Goal: Task Accomplishment & Management: Complete application form

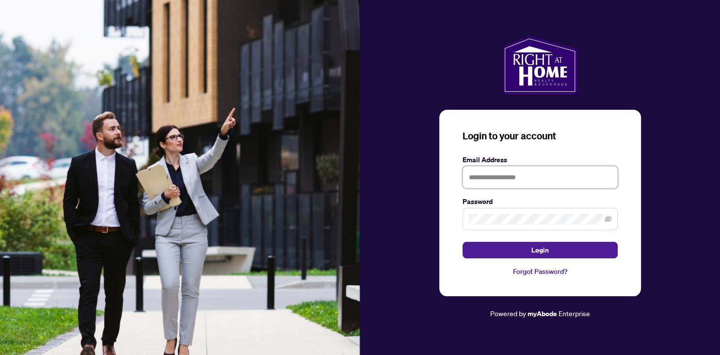
click at [529, 166] on input "text" at bounding box center [540, 177] width 155 height 22
type input "**********"
click at [463, 242] on button "Login" at bounding box center [540, 250] width 155 height 16
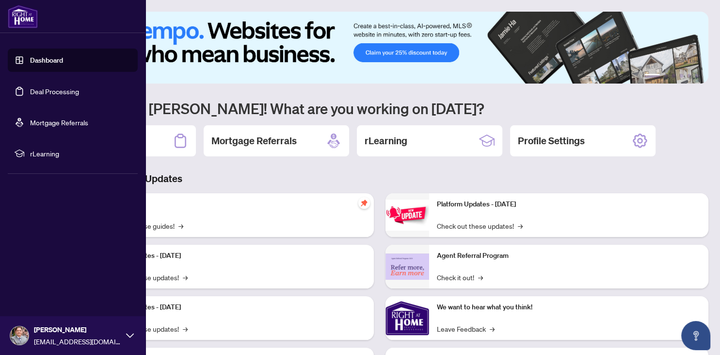
click at [38, 88] on link "Deal Processing" at bounding box center [54, 91] width 49 height 9
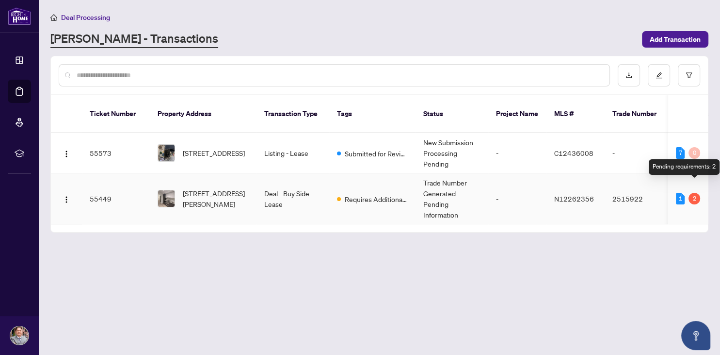
click at [698, 193] on div "2" at bounding box center [695, 199] width 12 height 12
click at [692, 193] on div "2" at bounding box center [695, 199] width 12 height 12
click at [225, 188] on span "[STREET_ADDRESS][PERSON_NAME]" at bounding box center [216, 198] width 66 height 21
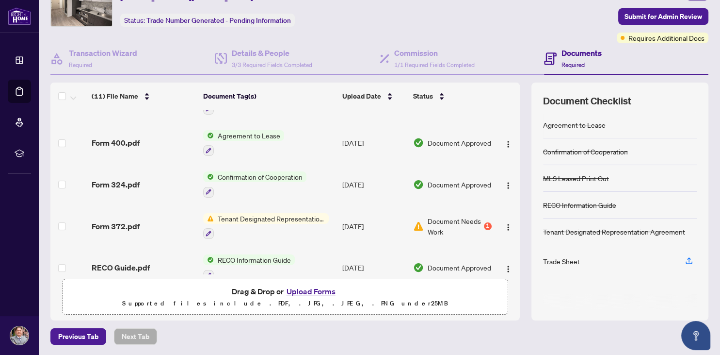
scroll to position [266, 0]
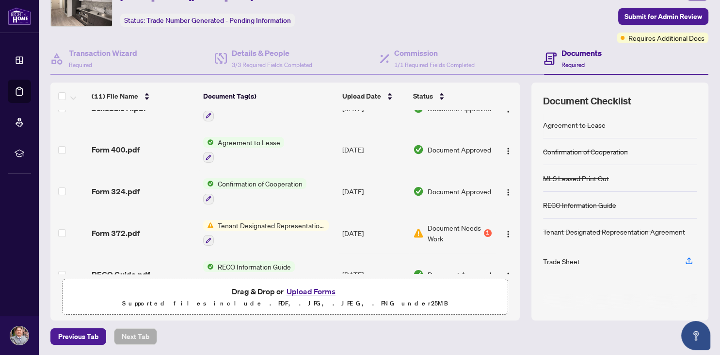
click at [295, 220] on span "Tenant Designated Representation Agreement" at bounding box center [271, 225] width 115 height 11
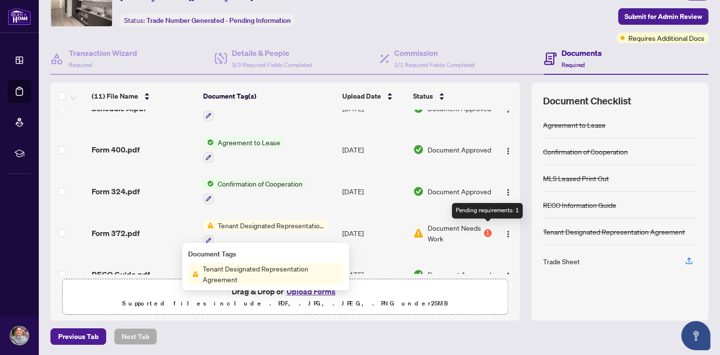
click at [488, 229] on div "1" at bounding box center [488, 233] width 8 height 8
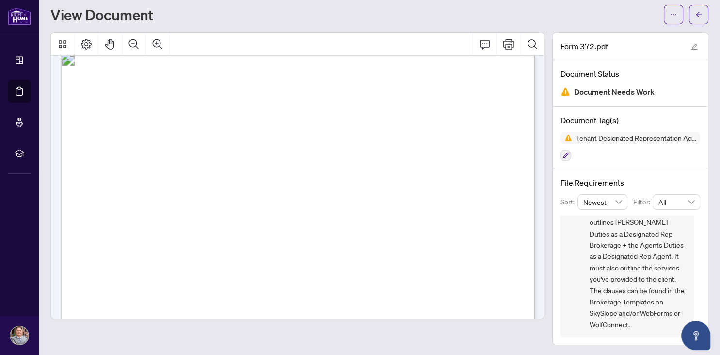
scroll to position [1880, 0]
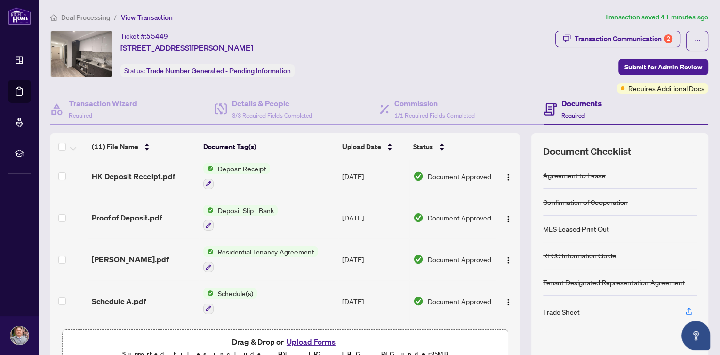
scroll to position [143, 0]
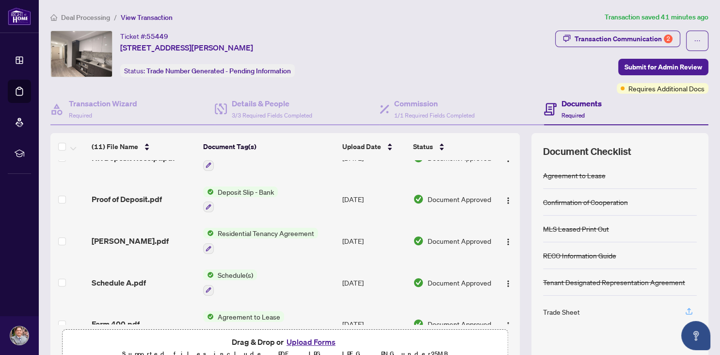
click at [688, 308] on icon "button" at bounding box center [689, 310] width 4 height 5
click at [685, 307] on button "button" at bounding box center [690, 311] width 16 height 16
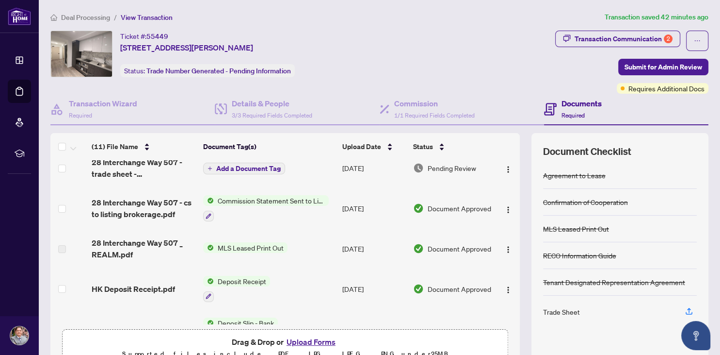
scroll to position [0, 0]
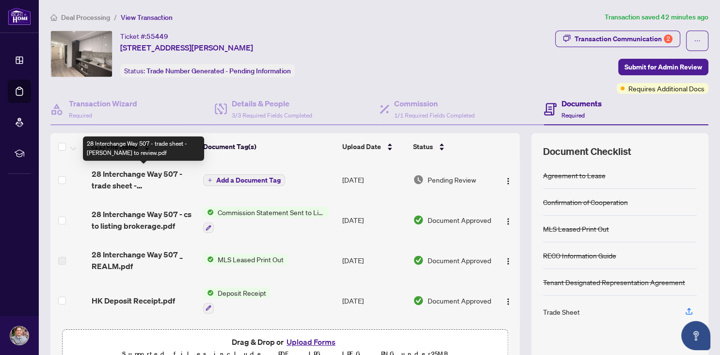
click at [147, 179] on span "28 Interchange Way 507 - trade sheet - [PERSON_NAME] to review.pdf" at bounding box center [144, 179] width 104 height 23
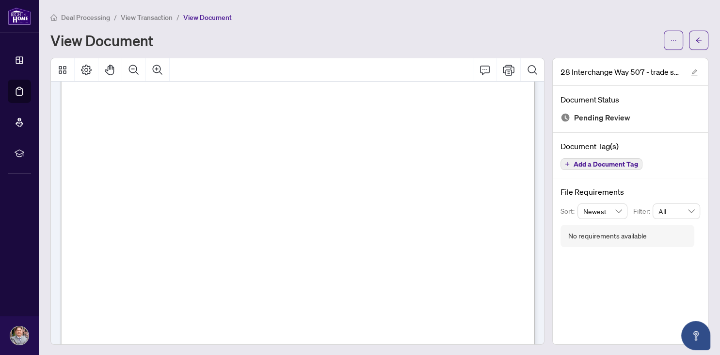
scroll to position [63, 0]
click at [507, 70] on icon "Print" at bounding box center [509, 70] width 12 height 12
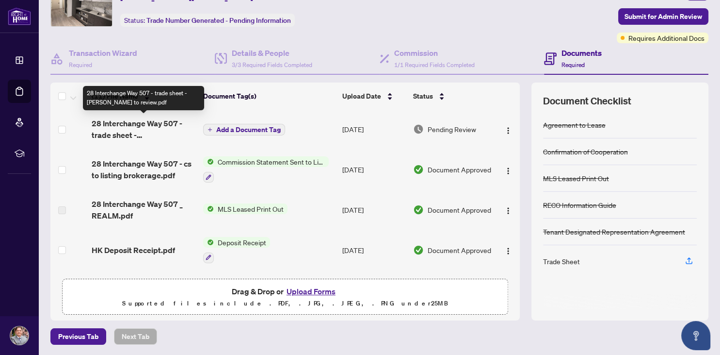
click at [163, 128] on span "28 Interchange Way 507 - trade sheet - [PERSON_NAME] to review.pdf" at bounding box center [144, 128] width 104 height 23
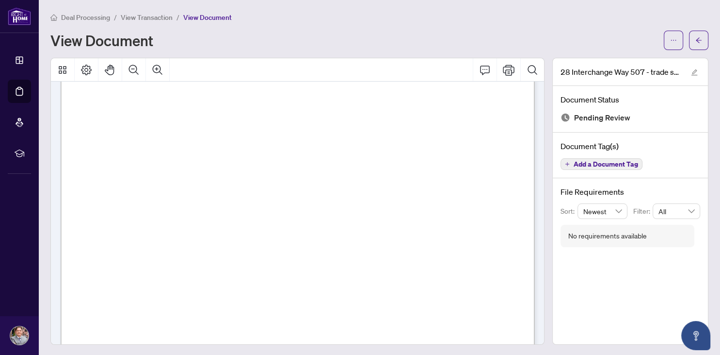
scroll to position [63, 0]
click at [507, 68] on icon "Print" at bounding box center [509, 70] width 12 height 12
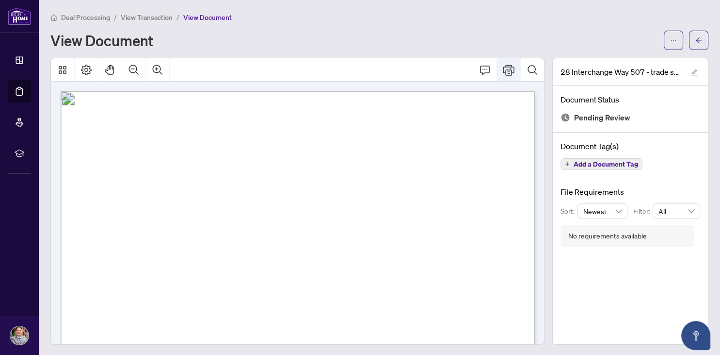
click at [509, 70] on icon "Print" at bounding box center [509, 70] width 12 height 12
click at [509, 71] on icon "Print" at bounding box center [509, 70] width 12 height 12
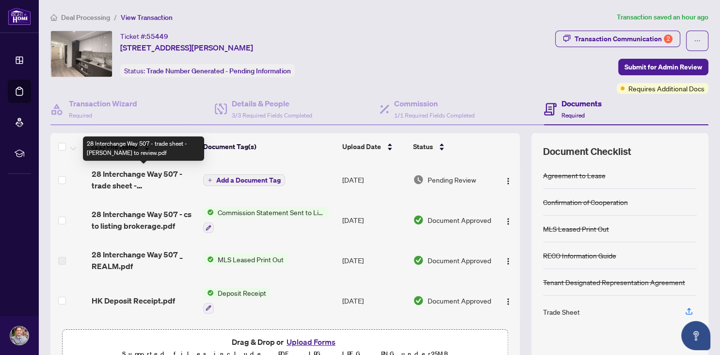
click at [157, 180] on span "28 Interchange Way 507 - trade sheet - [PERSON_NAME] to review.pdf" at bounding box center [144, 179] width 104 height 23
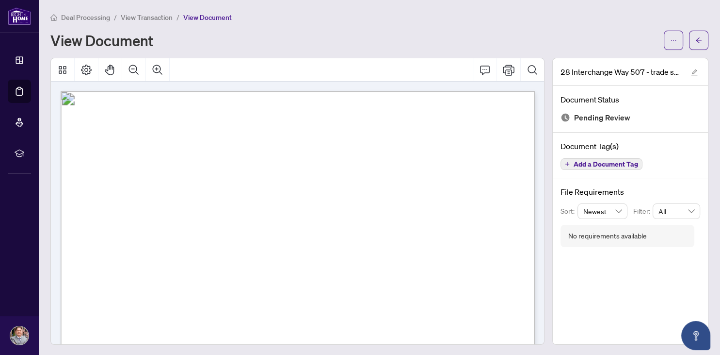
click at [667, 42] on button "button" at bounding box center [673, 40] width 19 height 19
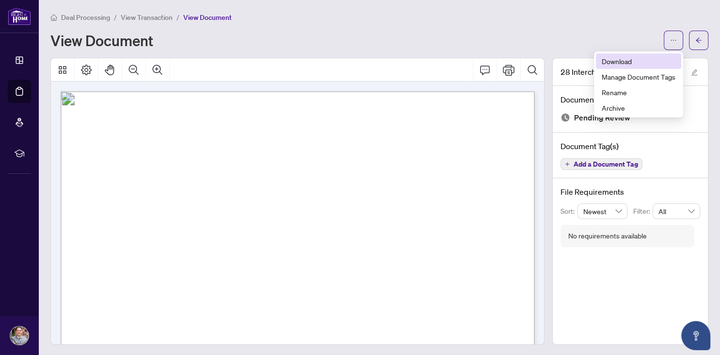
click at [628, 61] on span "Download" at bounding box center [639, 61] width 74 height 11
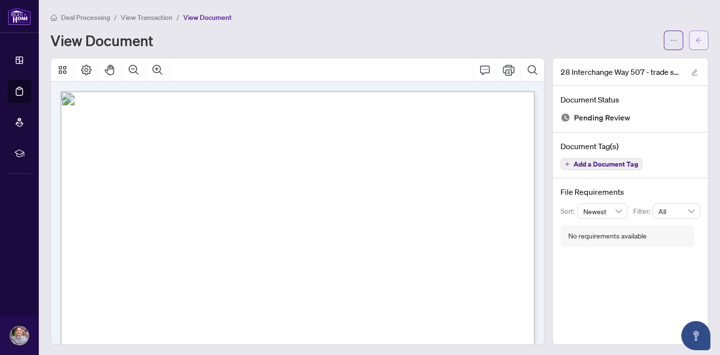
click at [707, 40] on button "button" at bounding box center [698, 40] width 19 height 19
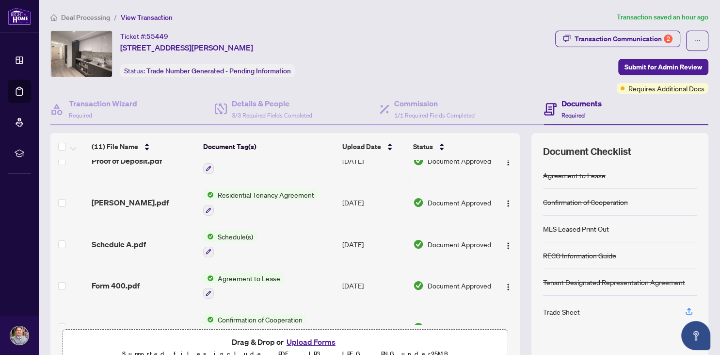
scroll to position [232, 0]
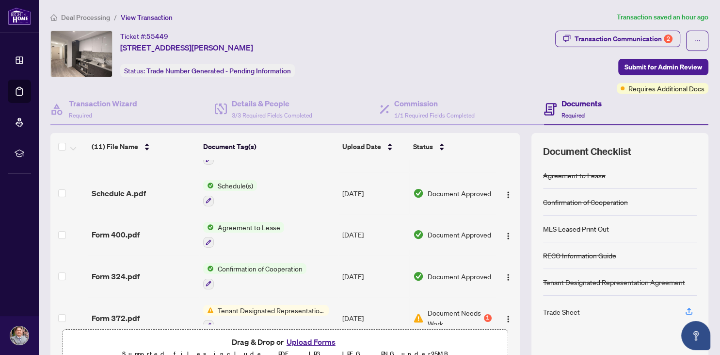
click at [315, 339] on button "Upload Forms" at bounding box center [311, 341] width 55 height 13
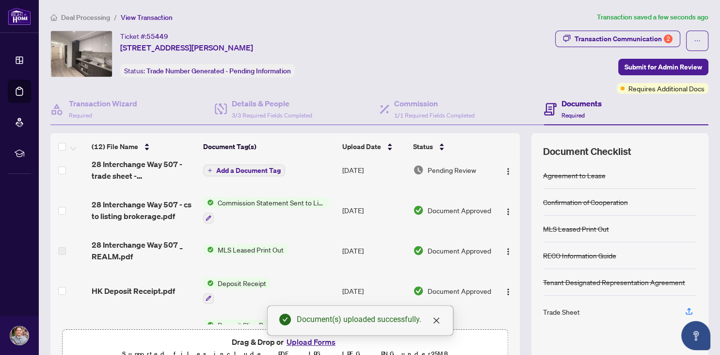
scroll to position [0, 0]
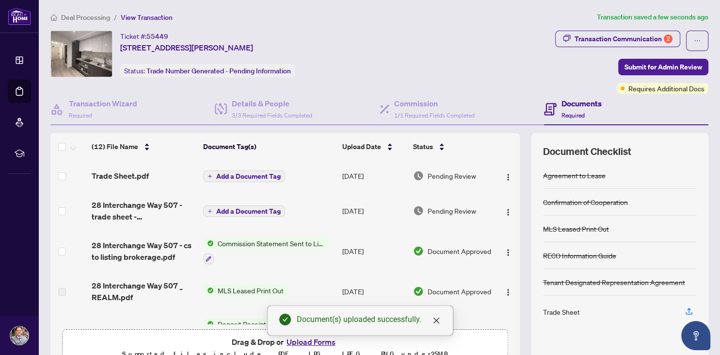
click at [255, 173] on span "Add a Document Tag" at bounding box center [248, 176] width 65 height 7
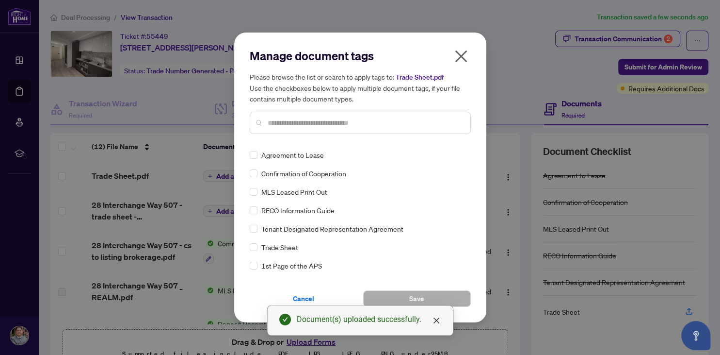
click at [330, 123] on input "text" at bounding box center [365, 122] width 195 height 11
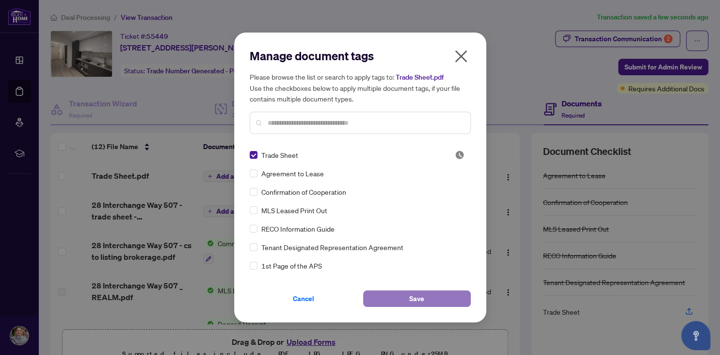
click at [398, 298] on button "Save" at bounding box center [417, 298] width 108 height 16
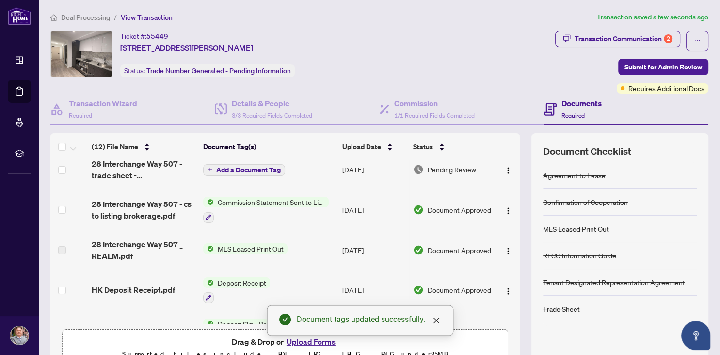
scroll to position [53, 0]
click at [438, 320] on icon "close" at bounding box center [437, 320] width 8 height 8
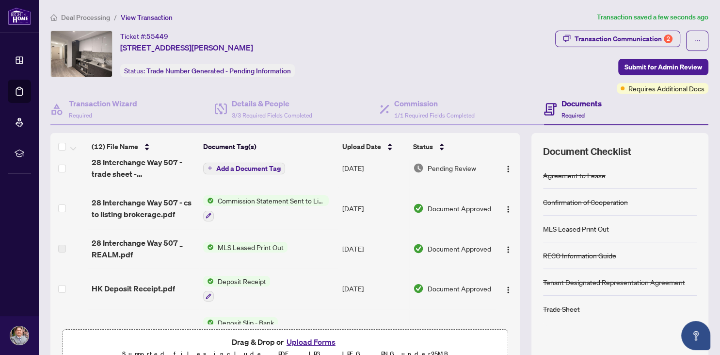
scroll to position [125, 0]
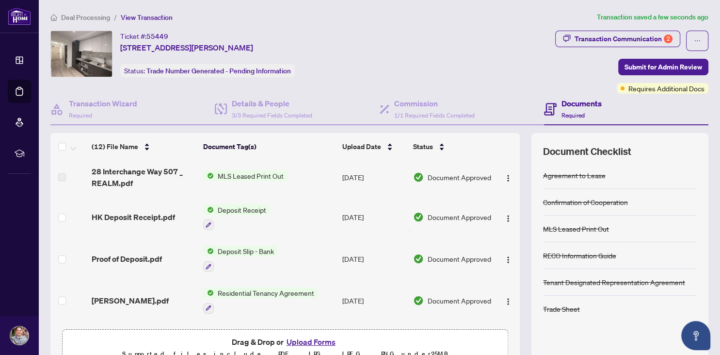
click at [318, 339] on button "Upload Forms" at bounding box center [311, 341] width 55 height 13
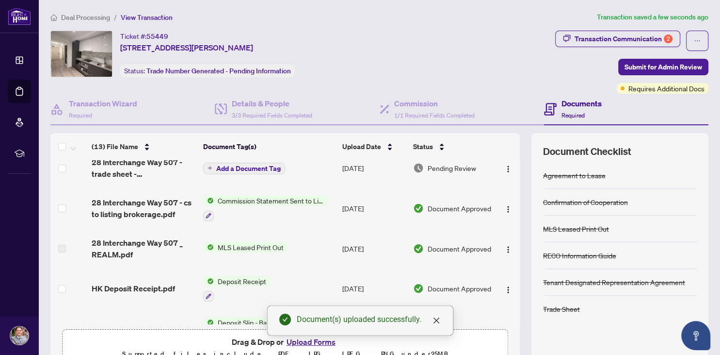
scroll to position [0, 0]
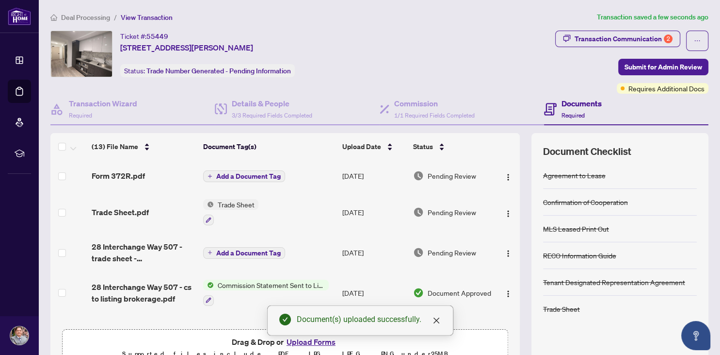
click at [250, 176] on span "Add a Document Tag" at bounding box center [248, 176] width 65 height 7
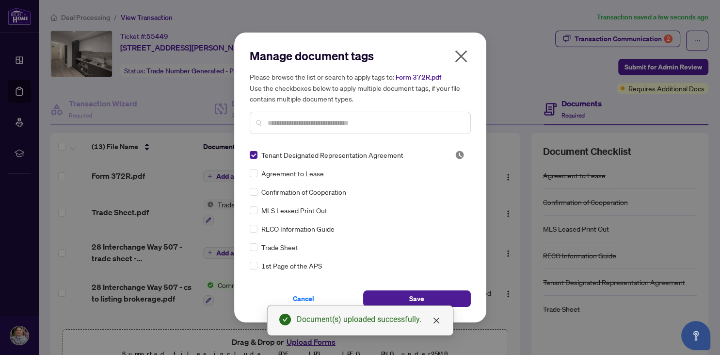
click at [371, 124] on input "text" at bounding box center [365, 122] width 195 height 11
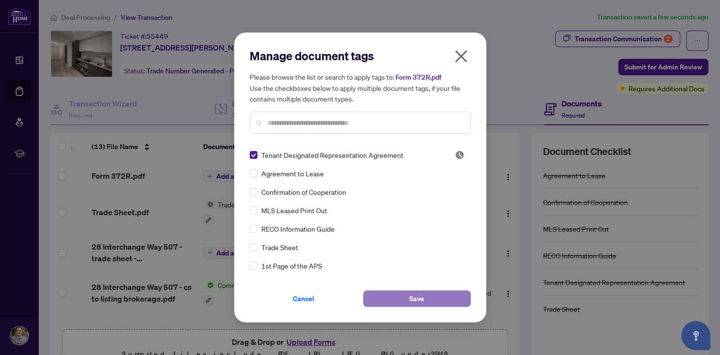
click at [402, 296] on button "Save" at bounding box center [417, 298] width 108 height 16
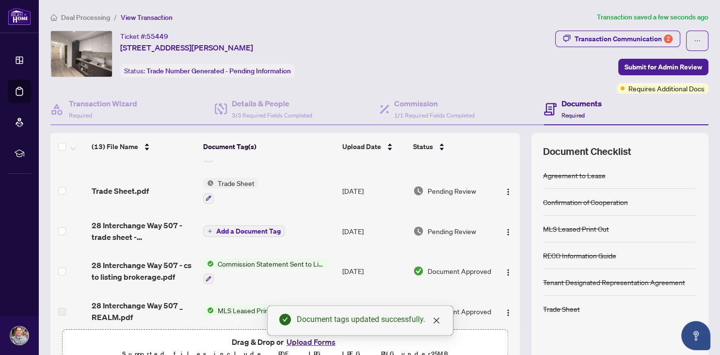
scroll to position [71, 0]
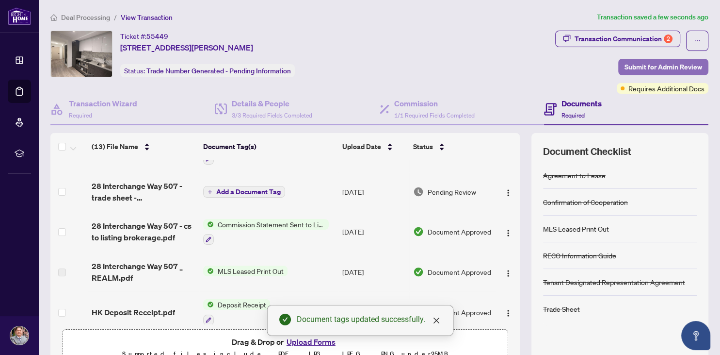
click at [675, 65] on span "Submit for Admin Review" at bounding box center [664, 67] width 78 height 16
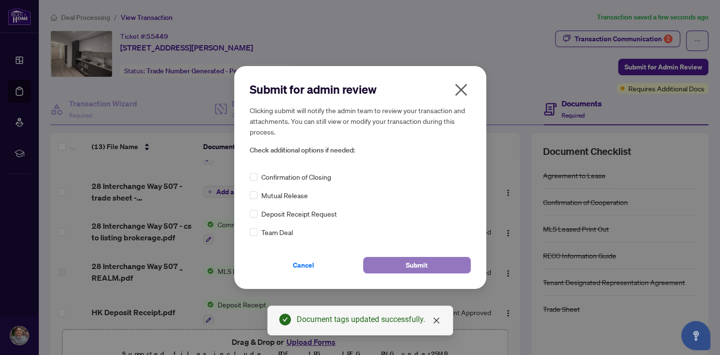
click at [407, 260] on button "Submit" at bounding box center [417, 265] width 108 height 16
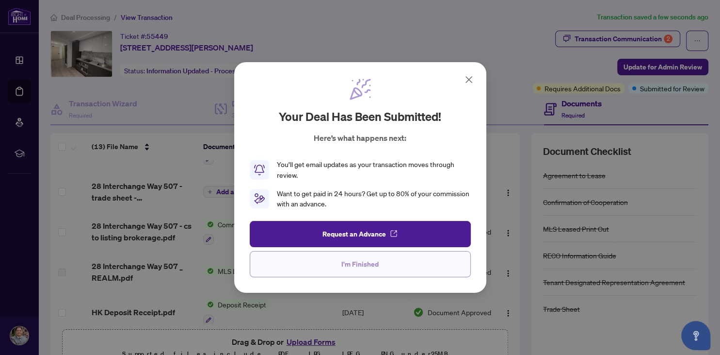
click at [368, 267] on span "I'm Finished" at bounding box center [360, 264] width 37 height 16
